Goal: Information Seeking & Learning: Learn about a topic

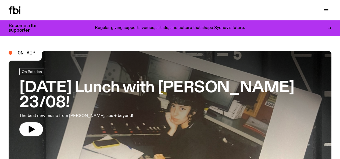
click at [0, 0] on icon "button" at bounding box center [0, 0] width 0 height 0
click at [0, 0] on link "Contact" at bounding box center [0, 0] width 0 height 0
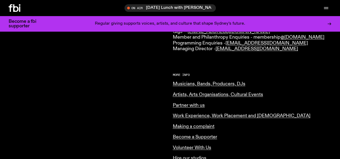
scroll to position [188, 0]
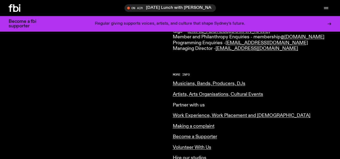
click at [191, 103] on link "Partner with us" at bounding box center [189, 105] width 32 height 5
click at [0, 0] on link "Schedule" at bounding box center [0, 0] width 0 height 0
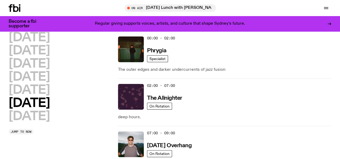
scroll to position [16, 0]
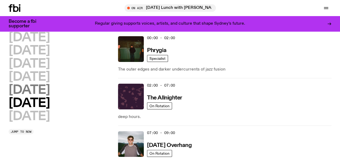
click at [43, 97] on h2 "[DATE]" at bounding box center [29, 90] width 41 height 12
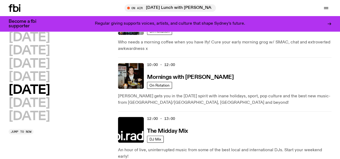
scroll to position [102, 0]
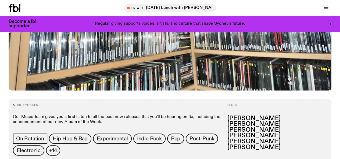
scroll to position [177, 0]
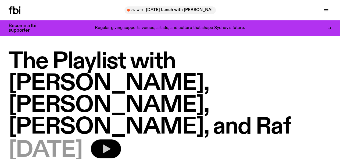
drag, startPoint x: 144, startPoint y: 109, endPoint x: 129, endPoint y: 114, distance: 16.8
click at [121, 140] on button "button" at bounding box center [106, 149] width 30 height 19
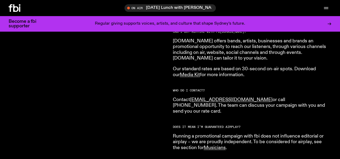
scroll to position [181, 0]
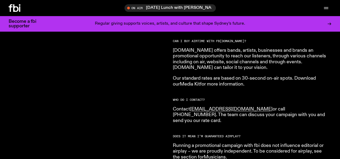
click at [181, 82] on link "Media Kit" at bounding box center [190, 84] width 20 height 5
